Goal: Transaction & Acquisition: Download file/media

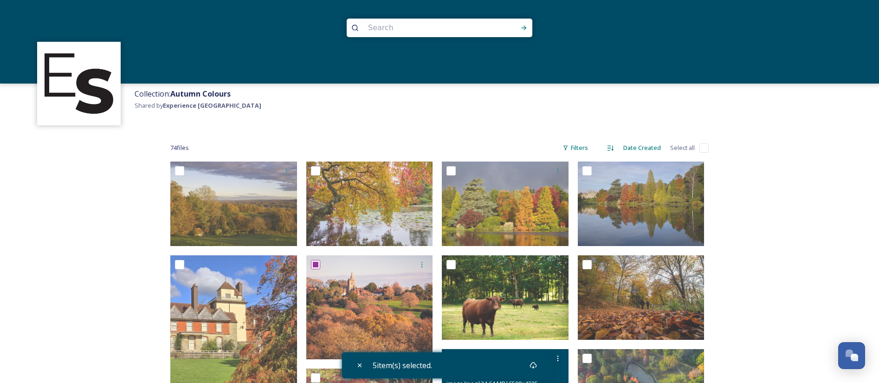
scroll to position [283, 0]
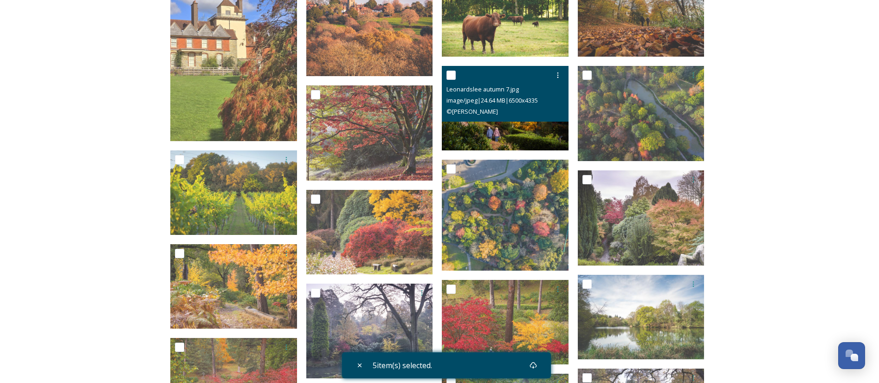
click at [452, 73] on input "checkbox" at bounding box center [451, 75] width 9 height 9
checkbox input "true"
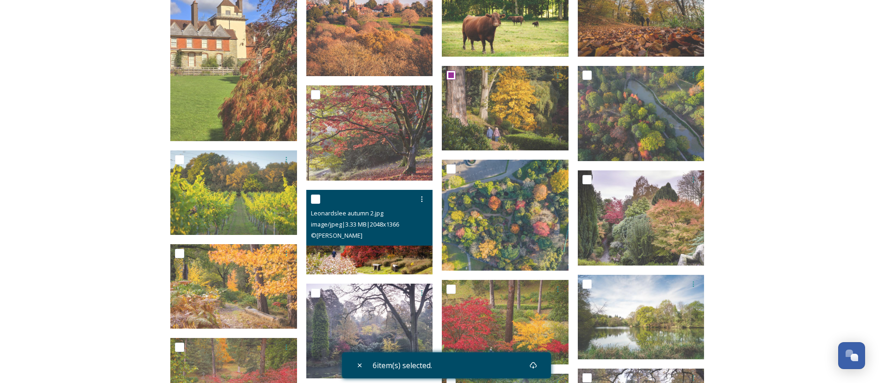
click at [317, 198] on input "checkbox" at bounding box center [315, 199] width 9 height 9
checkbox input "true"
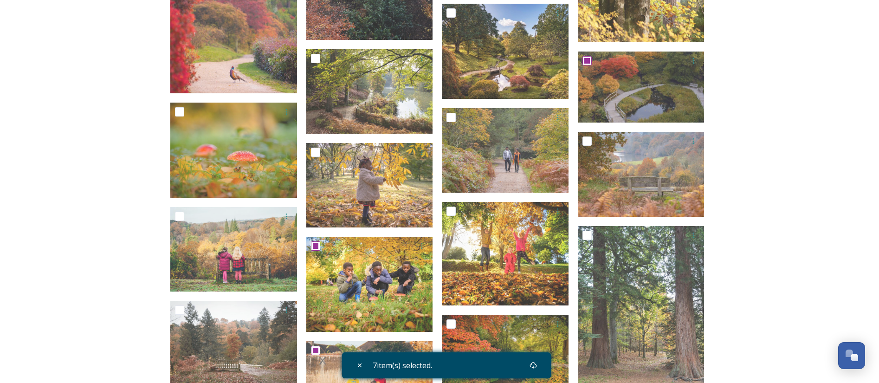
scroll to position [1398, 0]
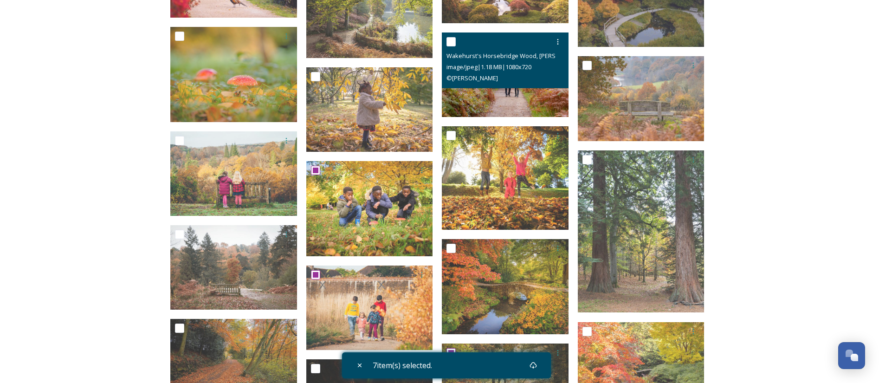
click at [451, 45] on input "checkbox" at bounding box center [451, 41] width 9 height 9
checkbox input "true"
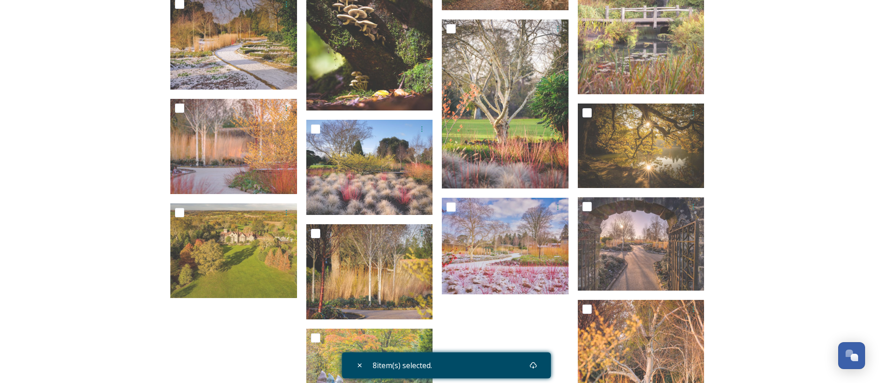
scroll to position [1955, 0]
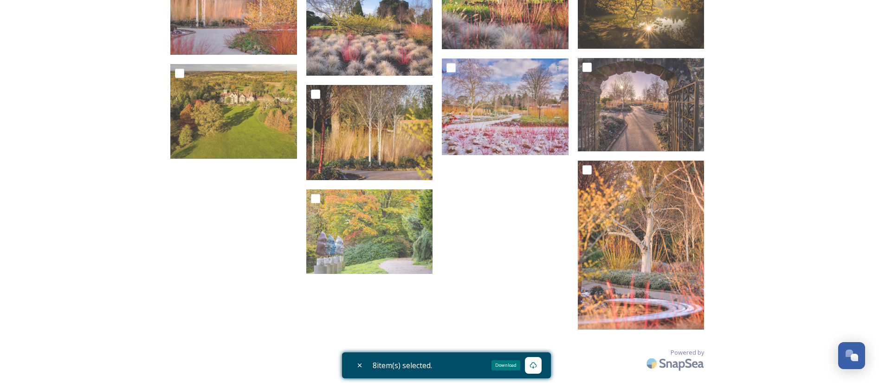
click at [536, 366] on icon at bounding box center [533, 365] width 7 height 7
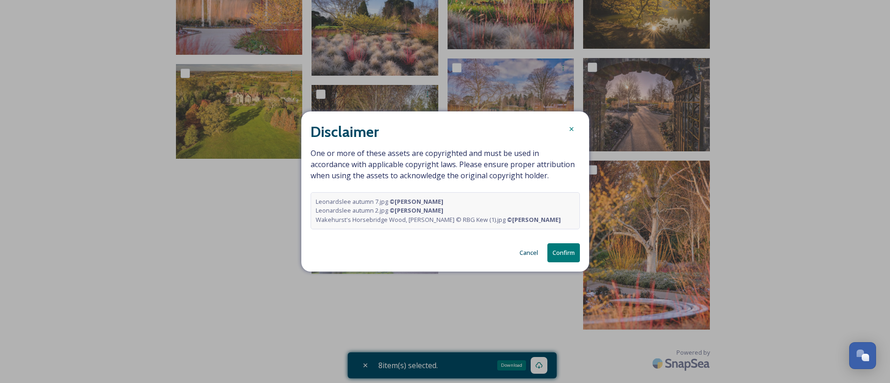
drag, startPoint x: 553, startPoint y: 253, endPoint x: 527, endPoint y: 289, distance: 44.0
click at [551, 254] on button "Confirm" at bounding box center [563, 252] width 33 height 19
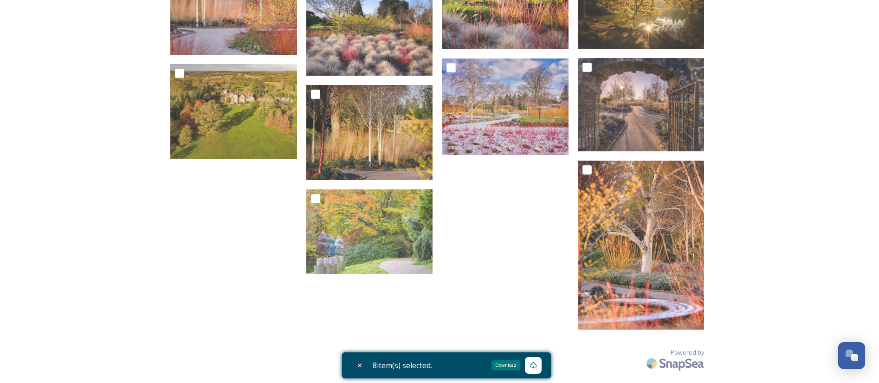
click at [501, 362] on div "Download" at bounding box center [506, 365] width 29 height 10
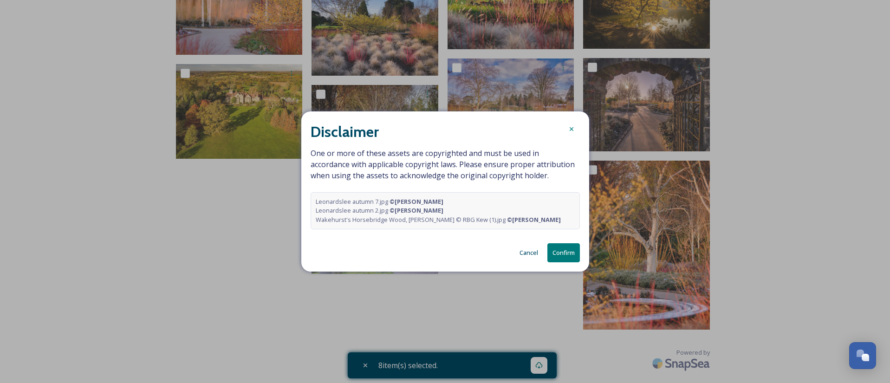
click at [569, 126] on icon at bounding box center [571, 128] width 7 height 7
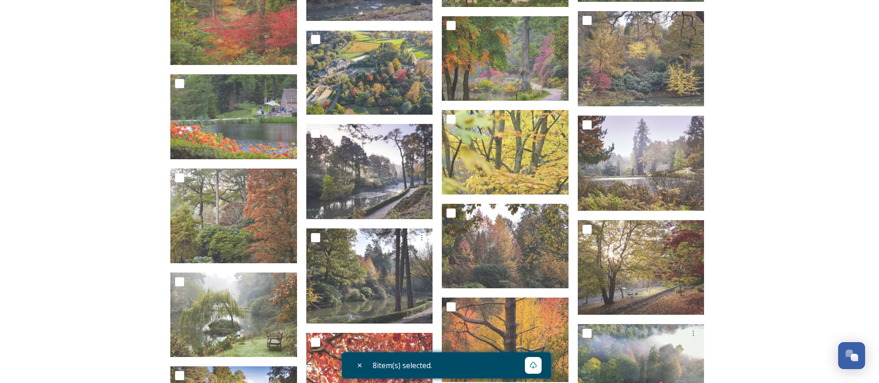
scroll to position [562, 0]
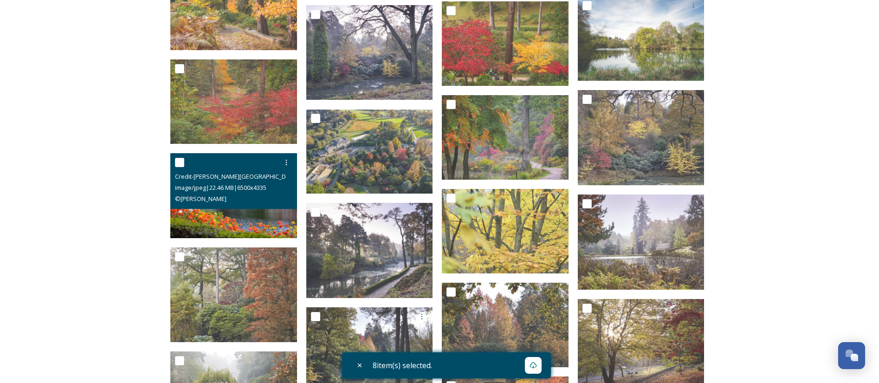
click at [269, 215] on img at bounding box center [233, 195] width 127 height 85
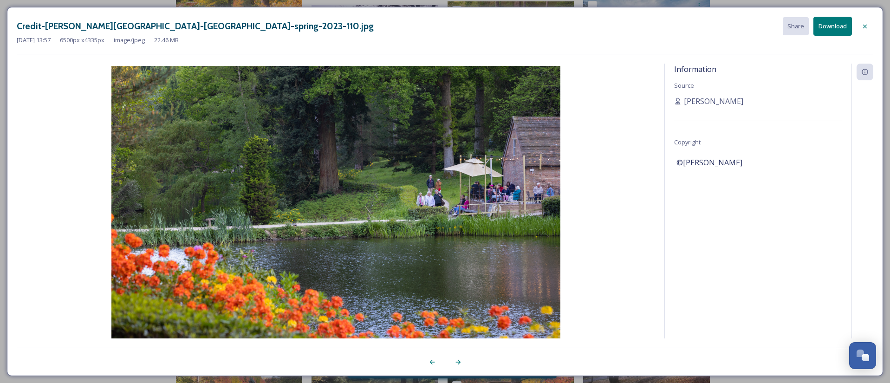
click at [867, 28] on icon at bounding box center [864, 26] width 7 height 7
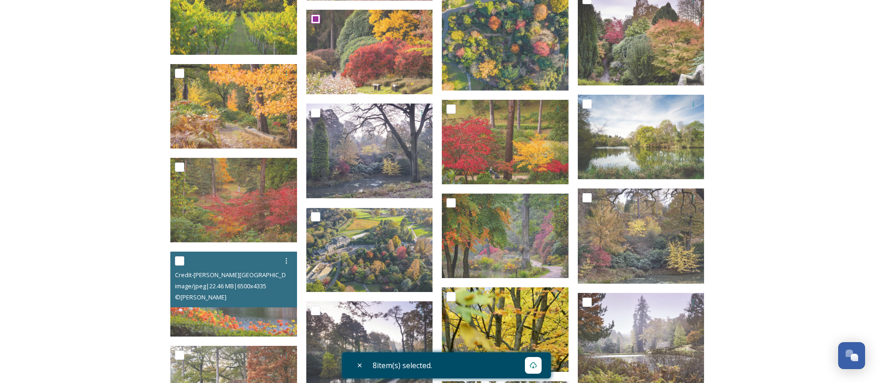
scroll to position [562, 0]
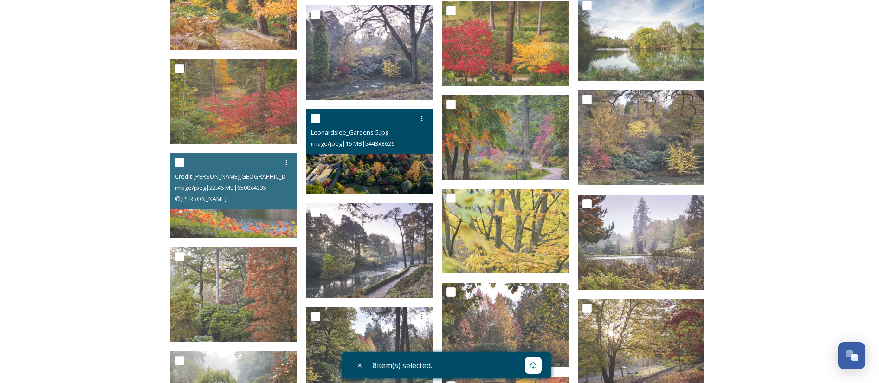
click at [389, 154] on img at bounding box center [369, 152] width 127 height 85
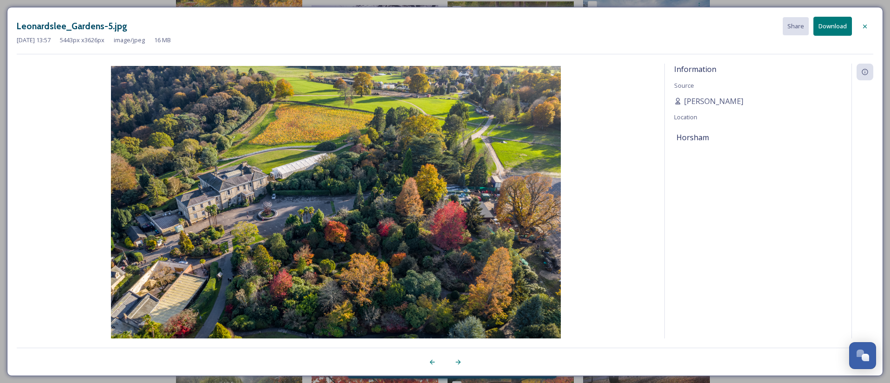
click at [868, 30] on div at bounding box center [865, 26] width 17 height 17
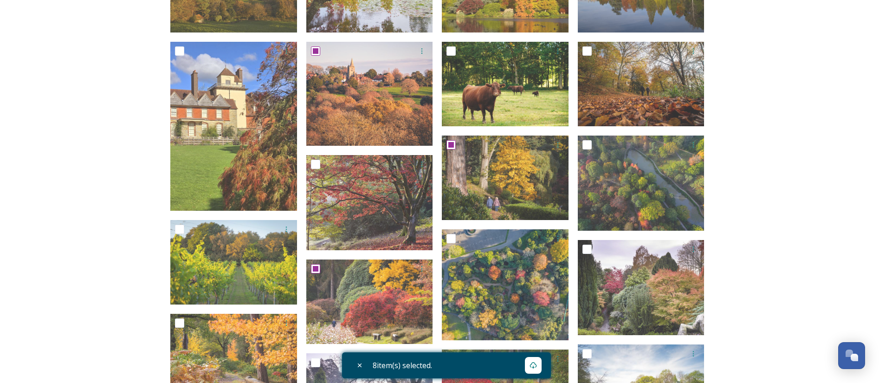
scroll to position [74, 0]
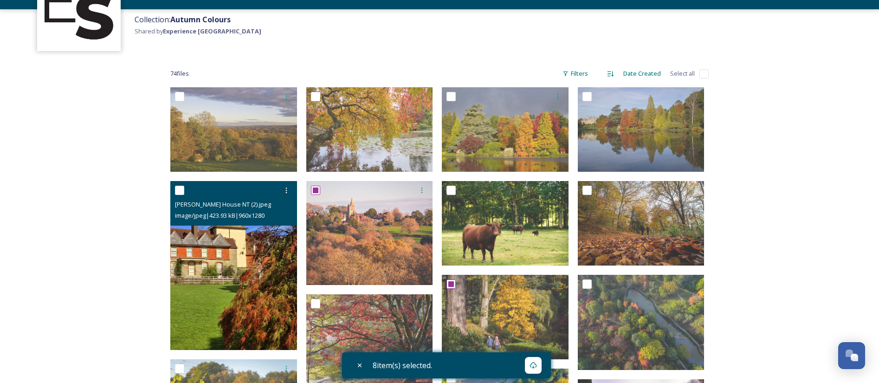
click at [229, 274] on img at bounding box center [233, 265] width 127 height 169
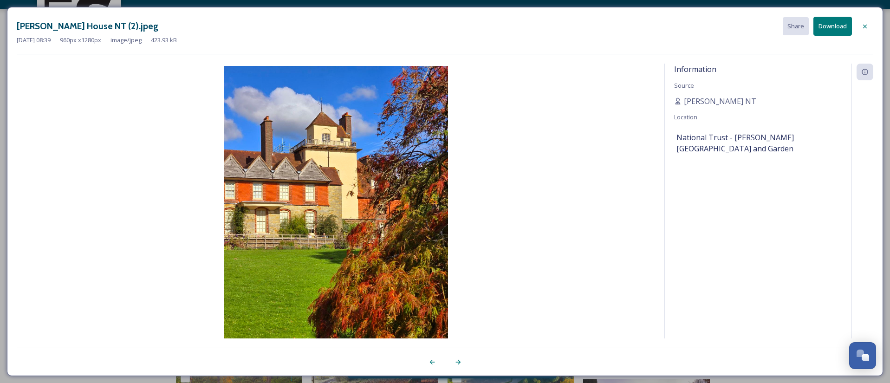
click at [871, 26] on div at bounding box center [865, 26] width 17 height 17
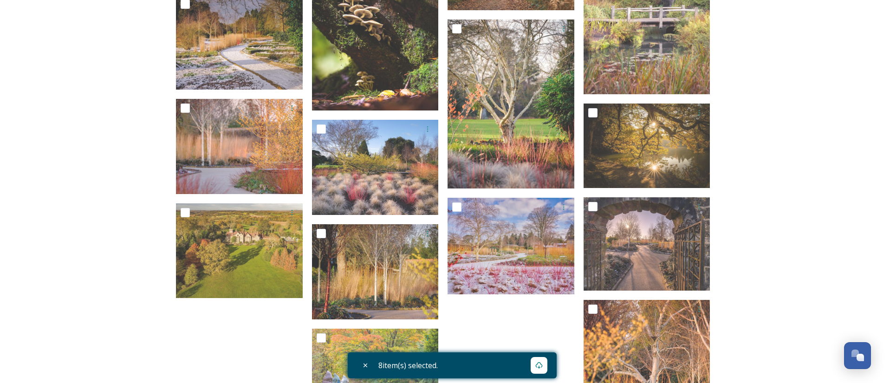
scroll to position [1955, 0]
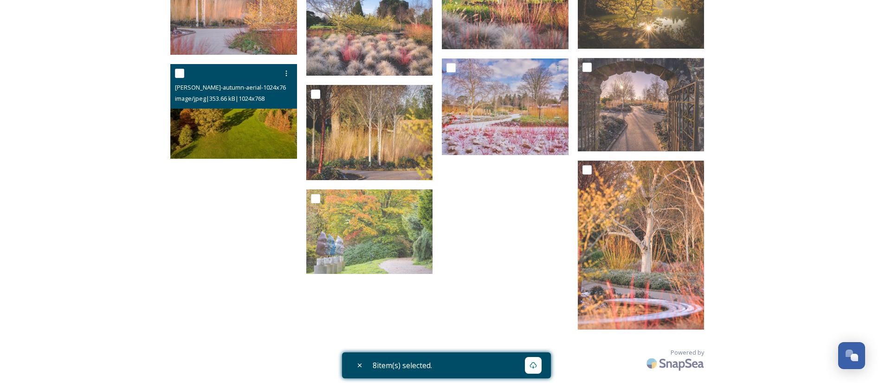
click at [227, 135] on img at bounding box center [233, 111] width 127 height 95
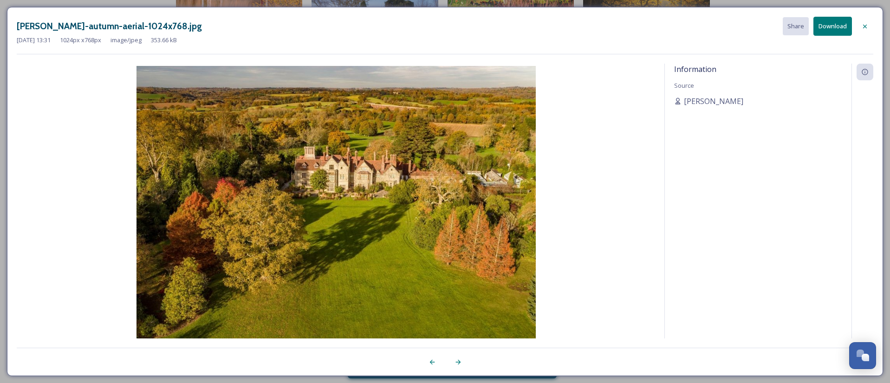
click at [841, 27] on button "Download" at bounding box center [832, 26] width 39 height 19
click at [68, 111] on img at bounding box center [336, 215] width 638 height 299
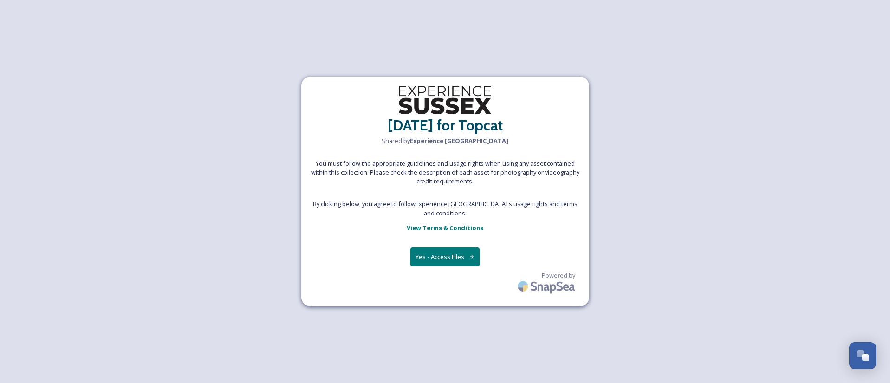
click at [451, 255] on button "Yes - Access Files" at bounding box center [445, 256] width 70 height 19
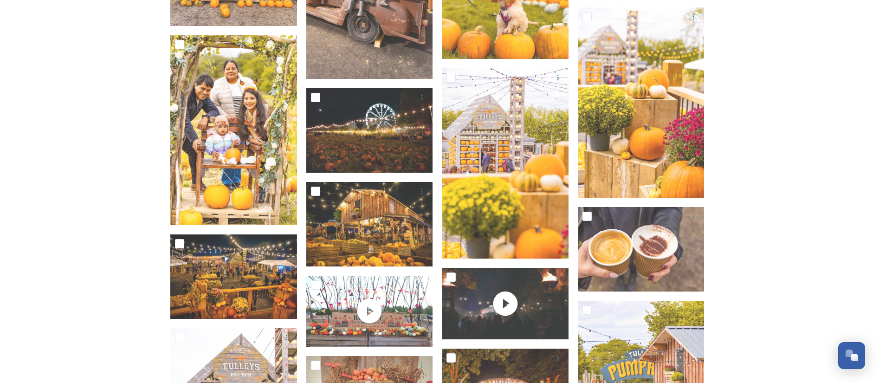
scroll to position [975, 0]
